Goal: Task Accomplishment & Management: Manage account settings

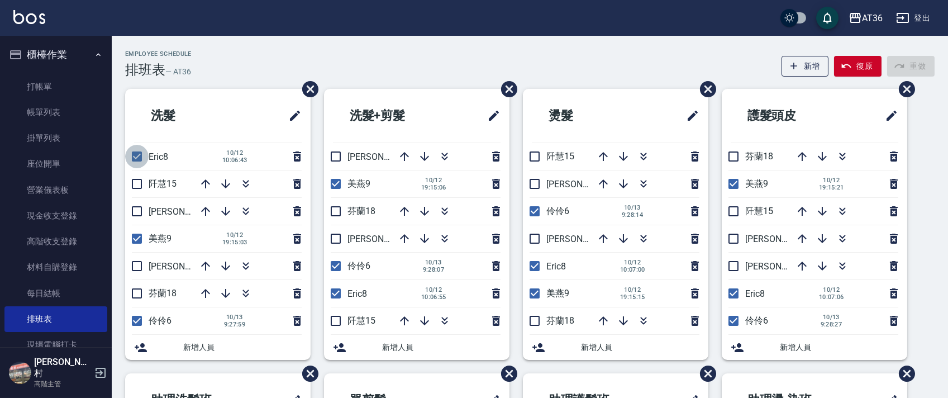
click at [140, 153] on input "checkbox" at bounding box center [136, 156] width 23 height 23
checkbox input "false"
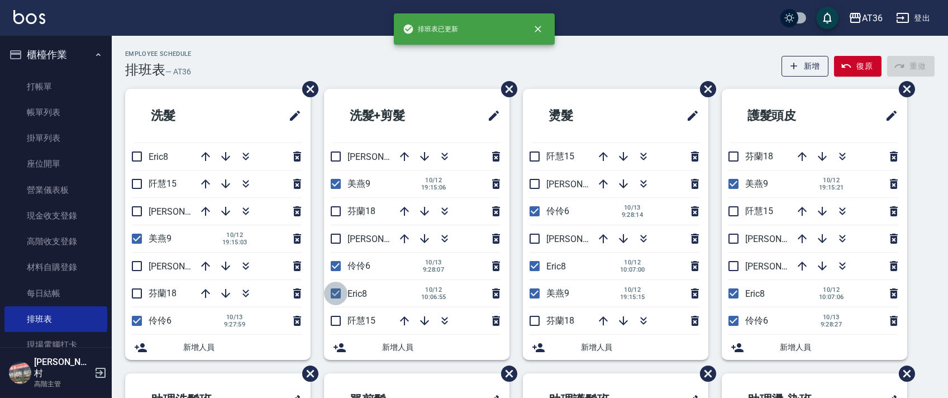
click at [337, 293] on input "checkbox" at bounding box center [335, 293] width 23 height 23
checkbox input "false"
drag, startPoint x: 540, startPoint y: 266, endPoint x: 551, endPoint y: 264, distance: 11.3
click at [539, 266] on input "checkbox" at bounding box center [534, 265] width 23 height 23
checkbox input "false"
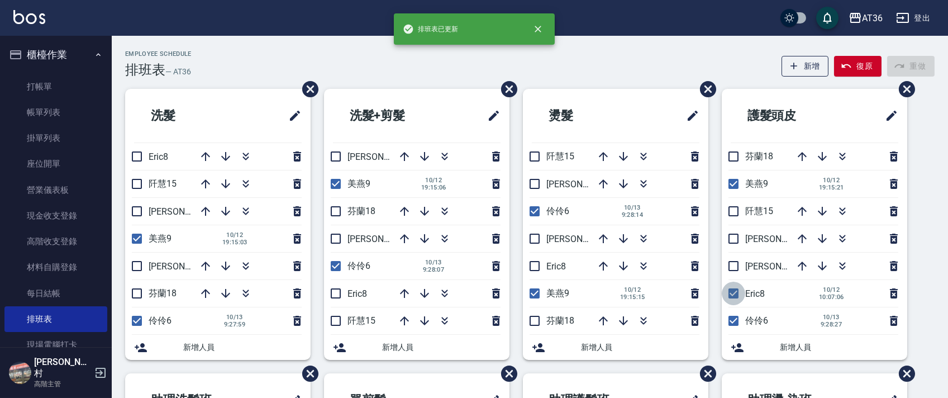
click at [735, 296] on input "checkbox" at bounding box center [733, 293] width 23 height 23
checkbox input "false"
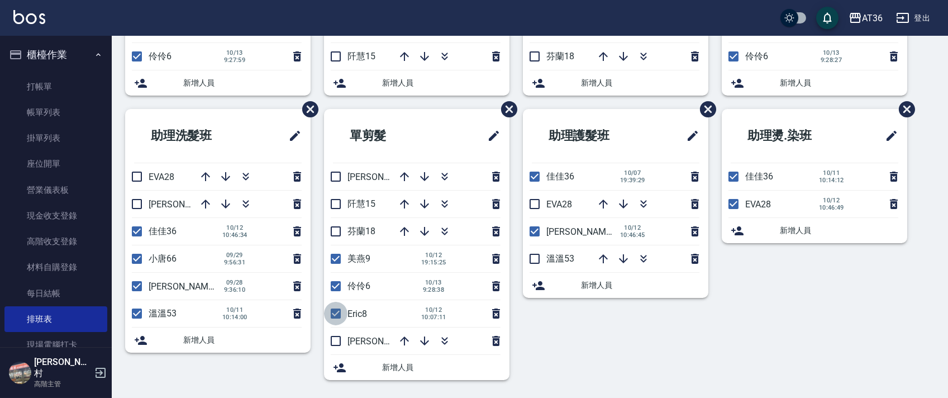
click at [337, 314] on input "checkbox" at bounding box center [335, 313] width 23 height 23
checkbox input "false"
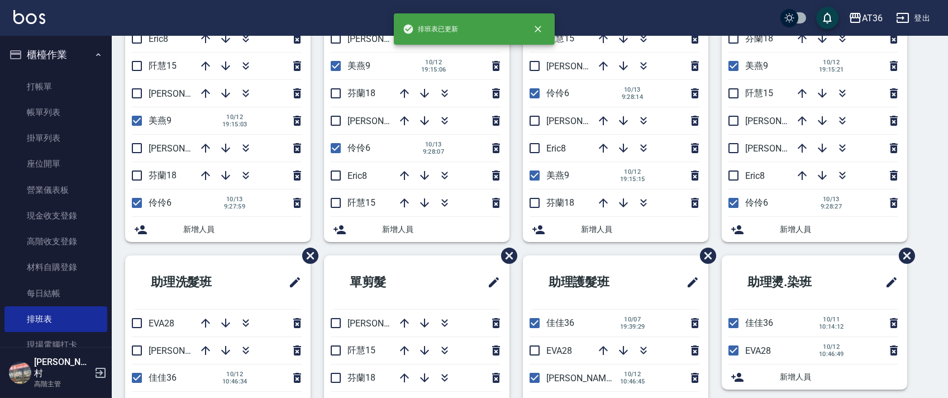
scroll to position [43, 0]
